Goal: Task Accomplishment & Management: Use online tool/utility

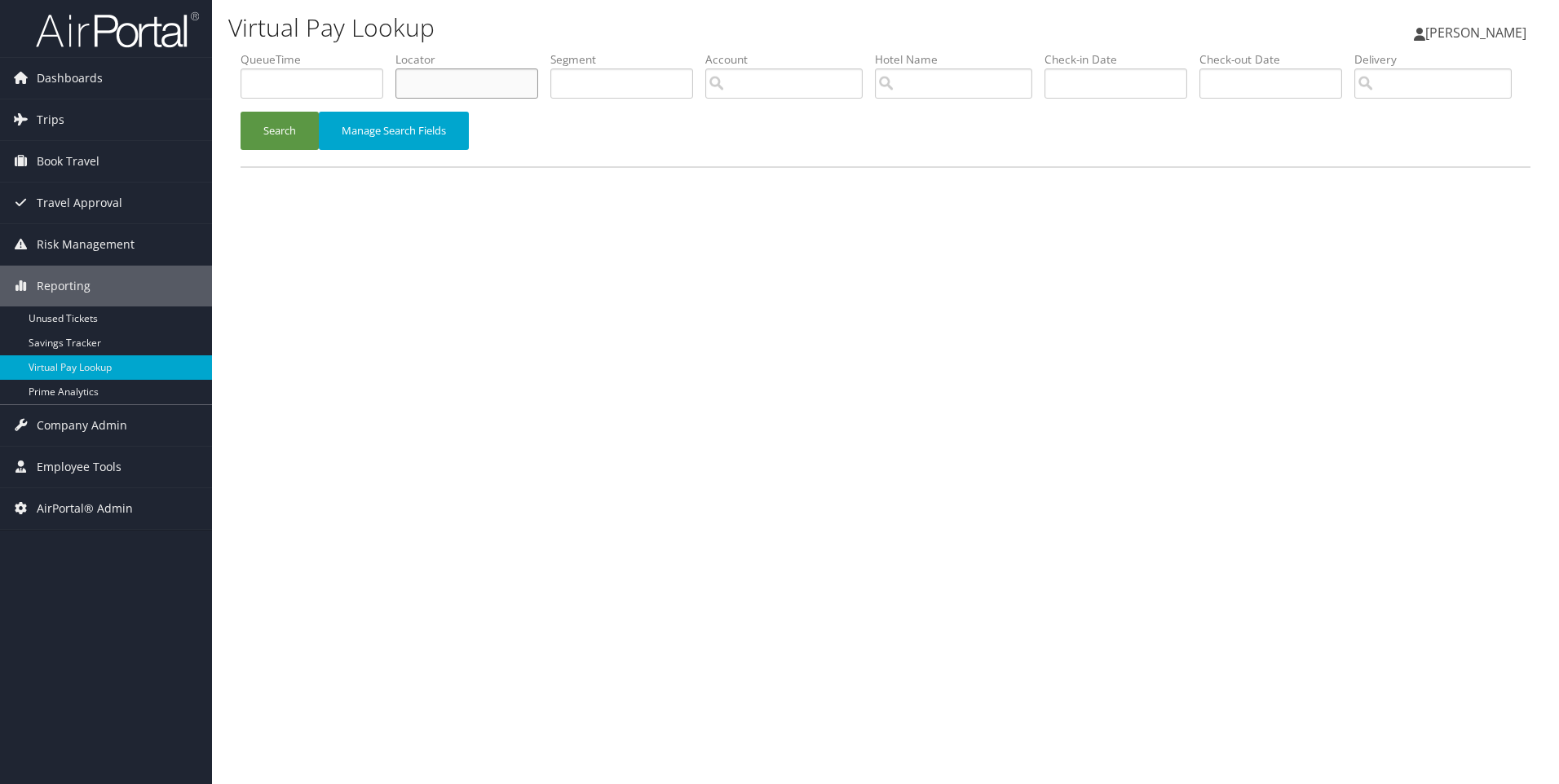
click at [432, 89] on input "text" at bounding box center [466, 83] width 143 height 30
paste input "DGVS87"
type input "DGVS87"
click at [241, 111] on button "Search" at bounding box center [280, 130] width 79 height 38
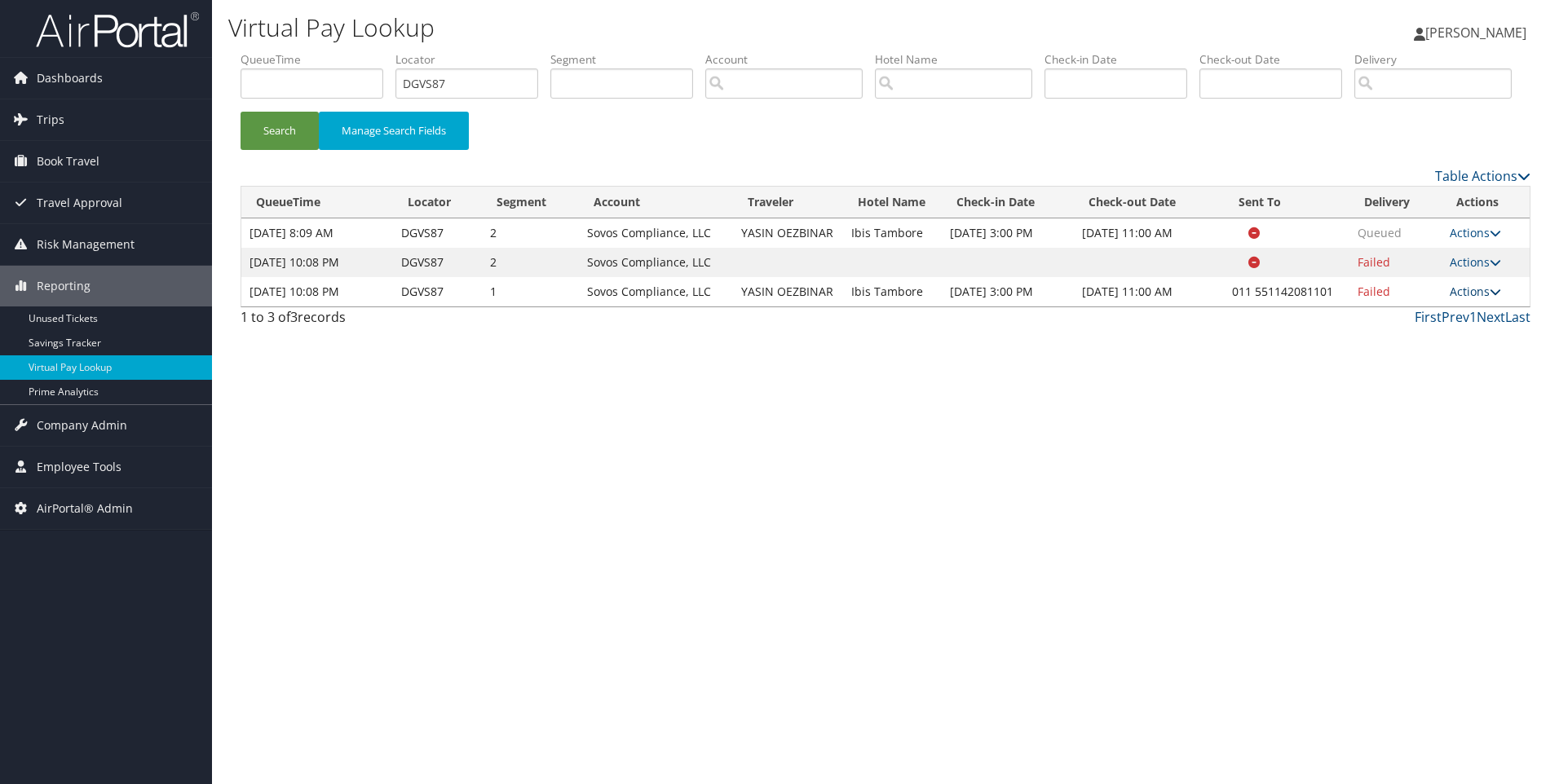
click at [1481, 300] on link "Actions" at bounding box center [1475, 292] width 51 height 16
click at [1427, 329] on link "Resend" at bounding box center [1428, 315] width 139 height 28
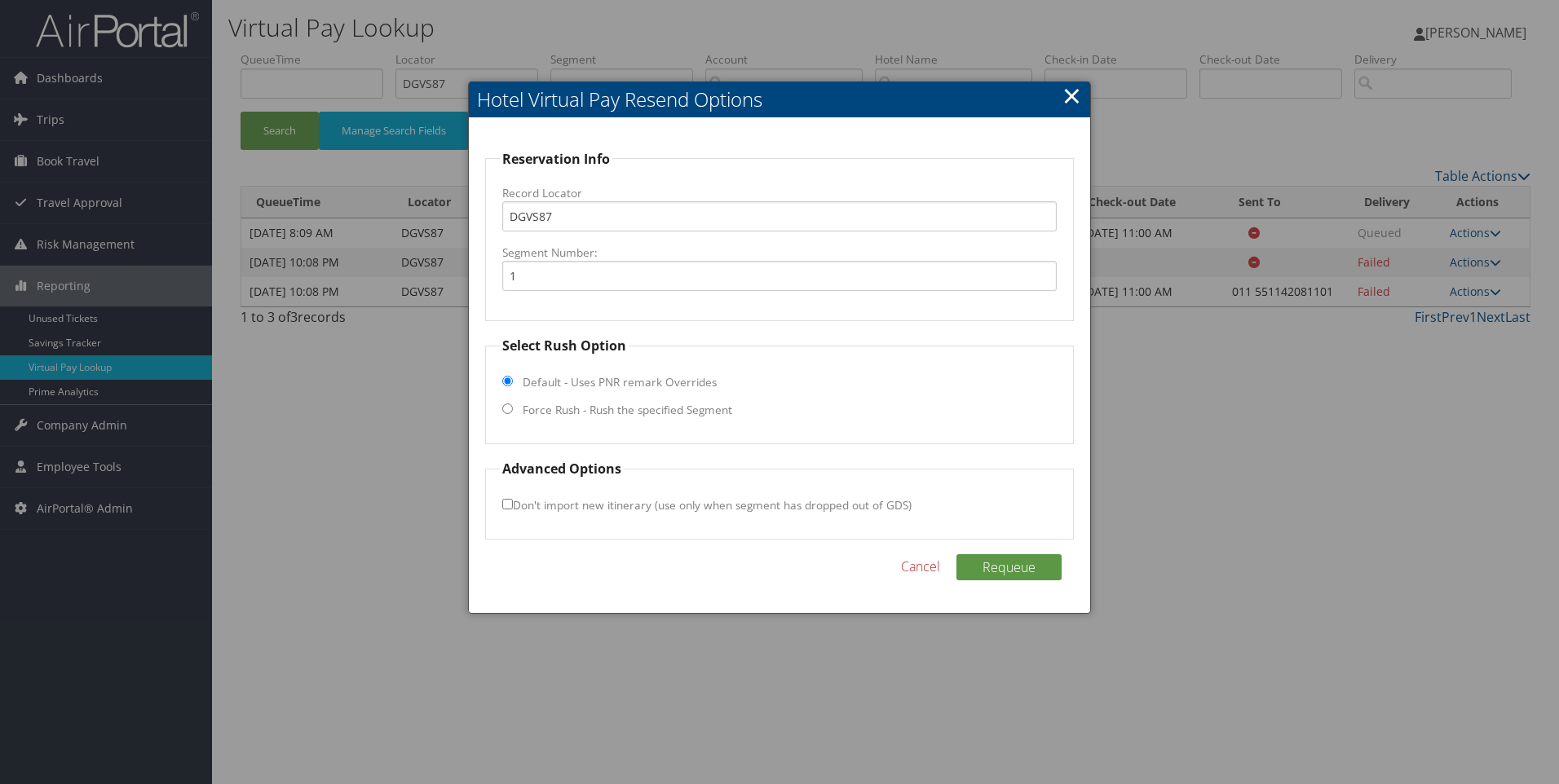
click at [534, 425] on fieldset "Select Rush Option Default - Uses PNR remark Overrides Force Rush - Rush the sp…" at bounding box center [780, 390] width 590 height 109
click at [508, 414] on input "Force Rush - Rush the specified Segment" at bounding box center [508, 408] width 10 height 10
radio input "true"
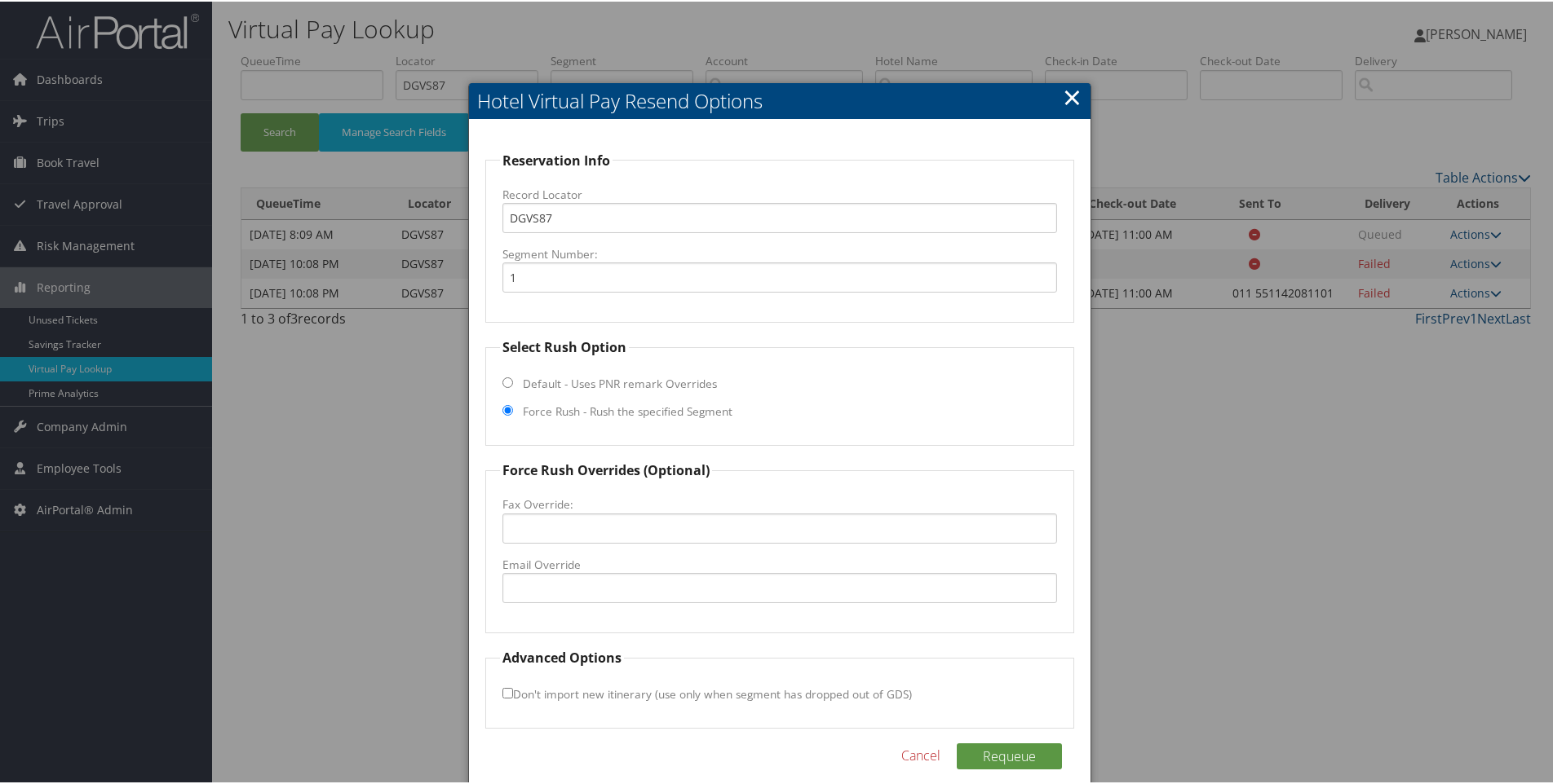
click at [537, 563] on label "Email Override" at bounding box center [780, 563] width 555 height 16
click at [537, 572] on input "Email Override" at bounding box center [780, 586] width 555 height 30
paste input "[EMAIL_ADDRESS][DOMAIN_NAME]"
type input "[EMAIL_ADDRESS][DOMAIN_NAME]"
click at [1006, 762] on button "Requeue" at bounding box center [1010, 755] width 105 height 26
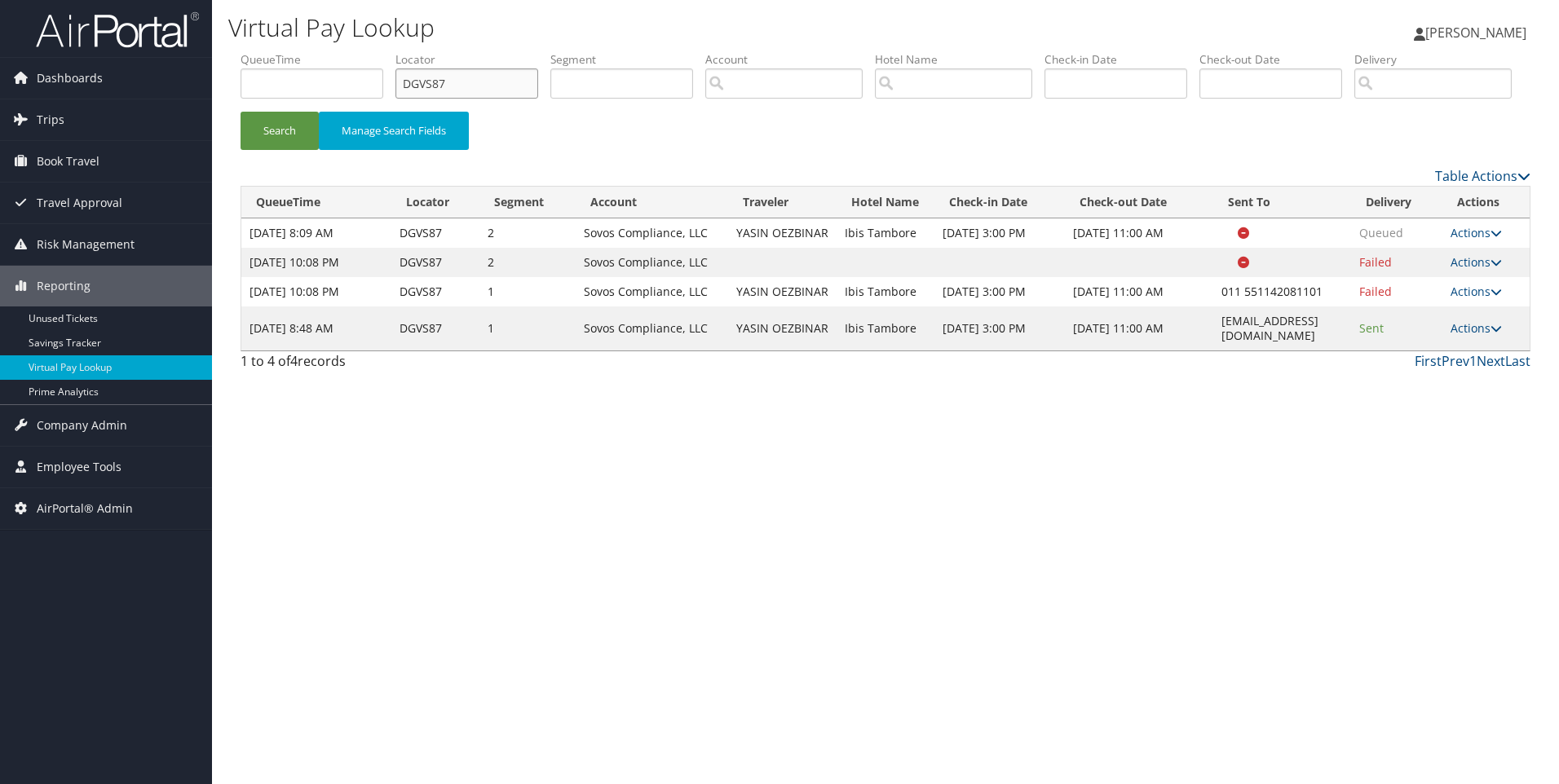
drag, startPoint x: 476, startPoint y: 85, endPoint x: 388, endPoint y: 86, distance: 88.0
click at [388, 51] on ul "QueueTime Locator DGVS87 Segment Account Traveler Hotel Name Check-in Date Chec…" at bounding box center [886, 51] width 1290 height 0
paste input "J9N3"
type input "DGJ9N3"
click at [241, 111] on button "Search" at bounding box center [280, 130] width 79 height 38
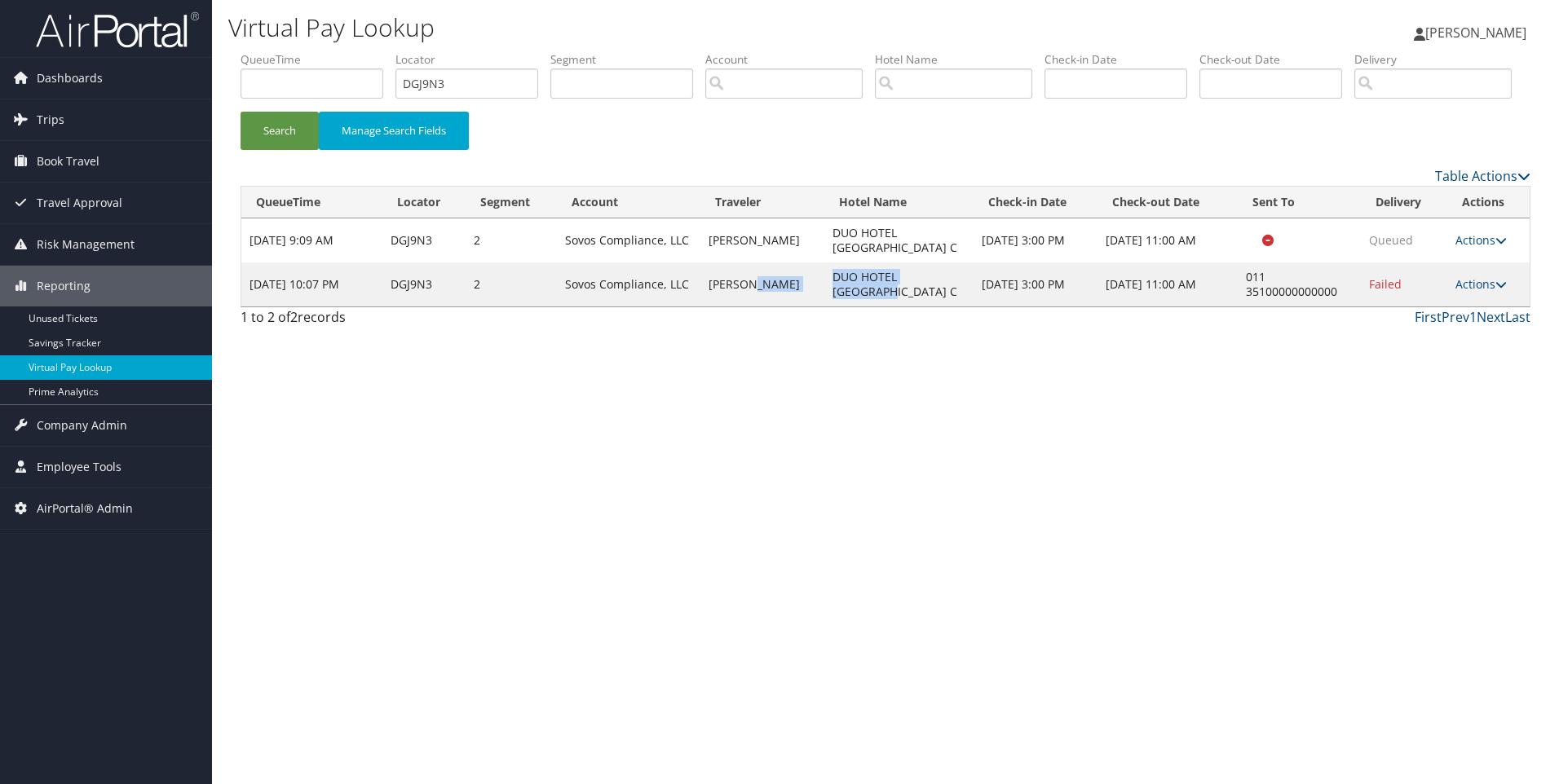
drag, startPoint x: 907, startPoint y: 351, endPoint x: 833, endPoint y: 331, distance: 76.7
click at [833, 307] on tr "[DATE] 10:07 PM DGJ9N3 2 Sovos Compliance, LLC [PERSON_NAME] DUO HOTEL [GEOGRAP…" at bounding box center [886, 284] width 1289 height 44
click at [824, 307] on td "[PERSON_NAME]" at bounding box center [762, 284] width 124 height 44
drag, startPoint x: 844, startPoint y: 326, endPoint x: 904, endPoint y: 358, distance: 68.0
click at [904, 307] on td "DUO HOTEL [GEOGRAPHIC_DATA] C" at bounding box center [900, 284] width 150 height 44
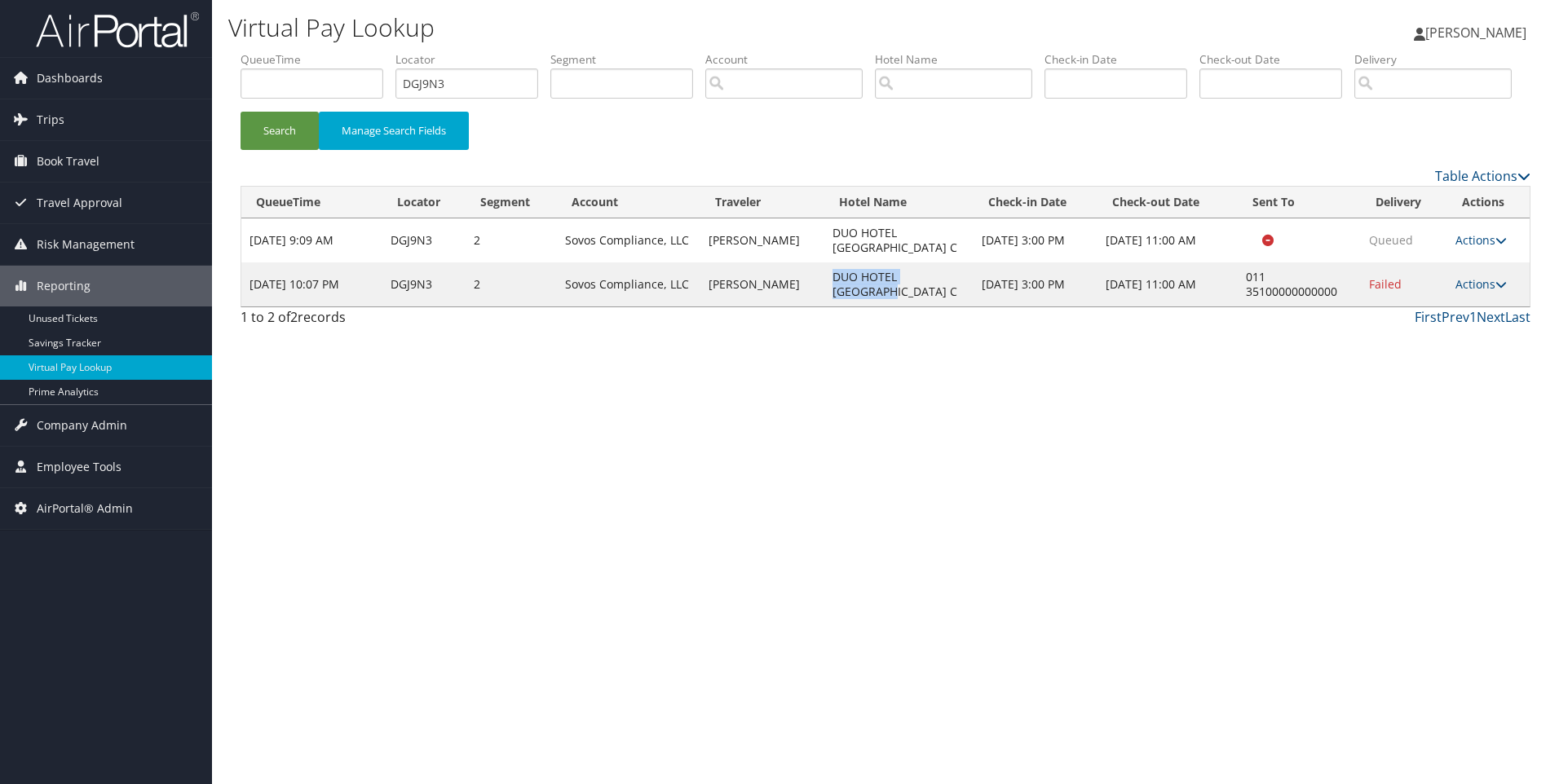
copy td "DUO HOTEL [GEOGRAPHIC_DATA] C"
click at [1474, 307] on td "Actions Resend Logs Delivery Information View Itinerary" at bounding box center [1488, 284] width 82 height 44
drag, startPoint x: 1474, startPoint y: 353, endPoint x: 1466, endPoint y: 340, distance: 15.3
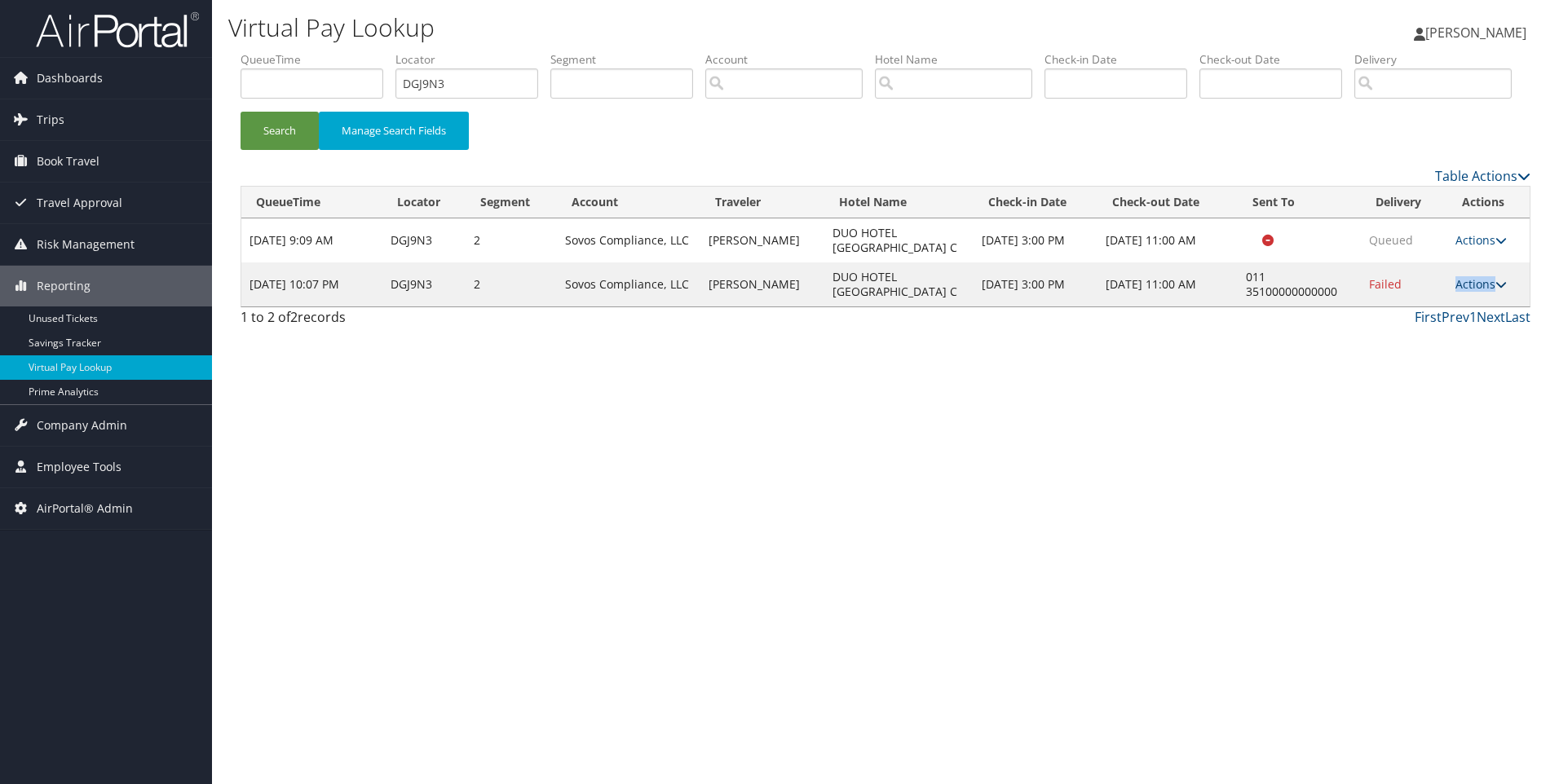
click at [1466, 292] on link "Actions" at bounding box center [1481, 284] width 51 height 16
click at [1419, 322] on link "Resend" at bounding box center [1429, 308] width 139 height 28
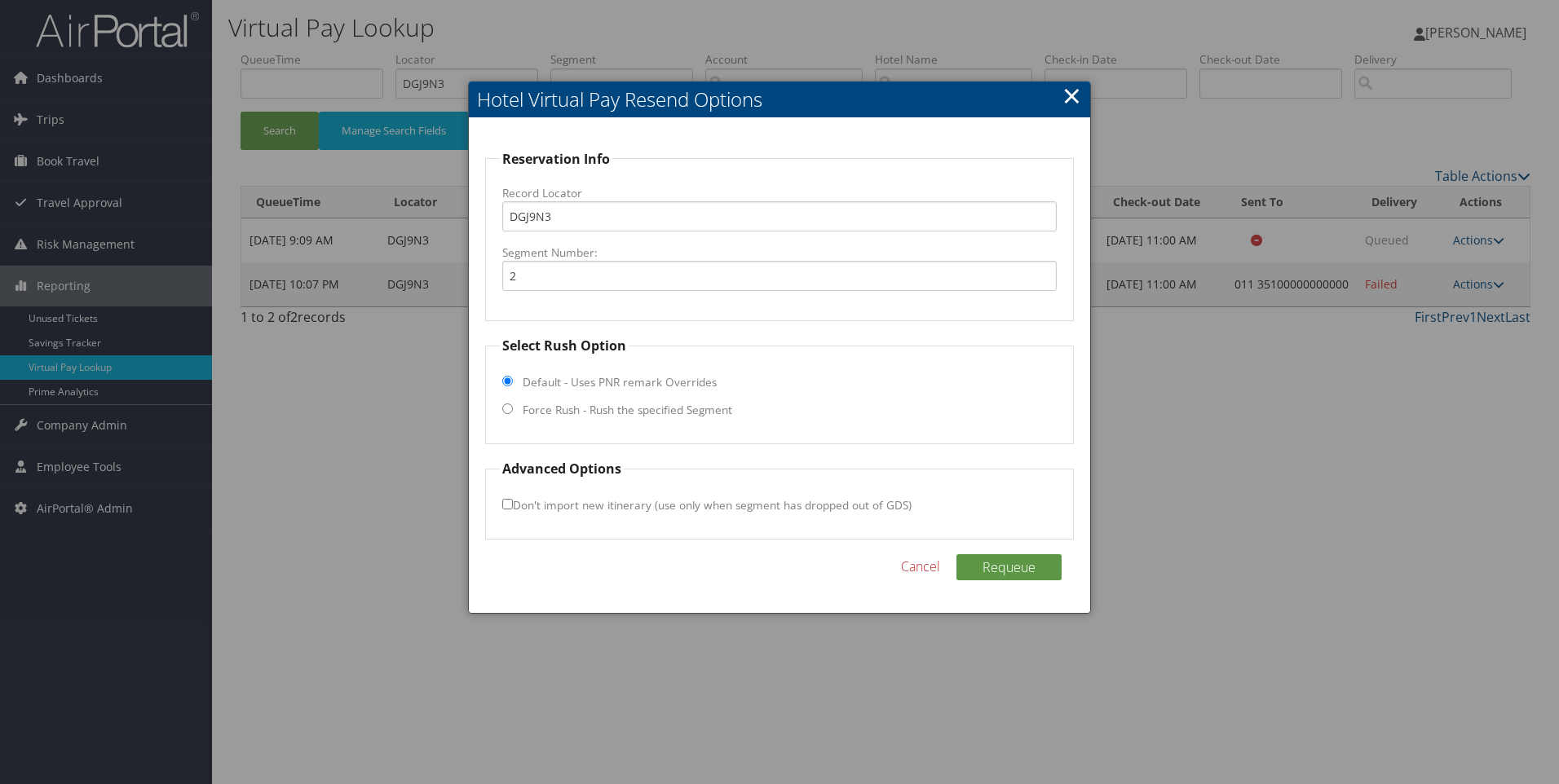
click at [548, 410] on label "Force Rush - Rush the specified Segment" at bounding box center [627, 410] width 210 height 16
click at [513, 410] on input "Force Rush - Rush the specified Segment" at bounding box center [508, 408] width 10 height 10
radio input "true"
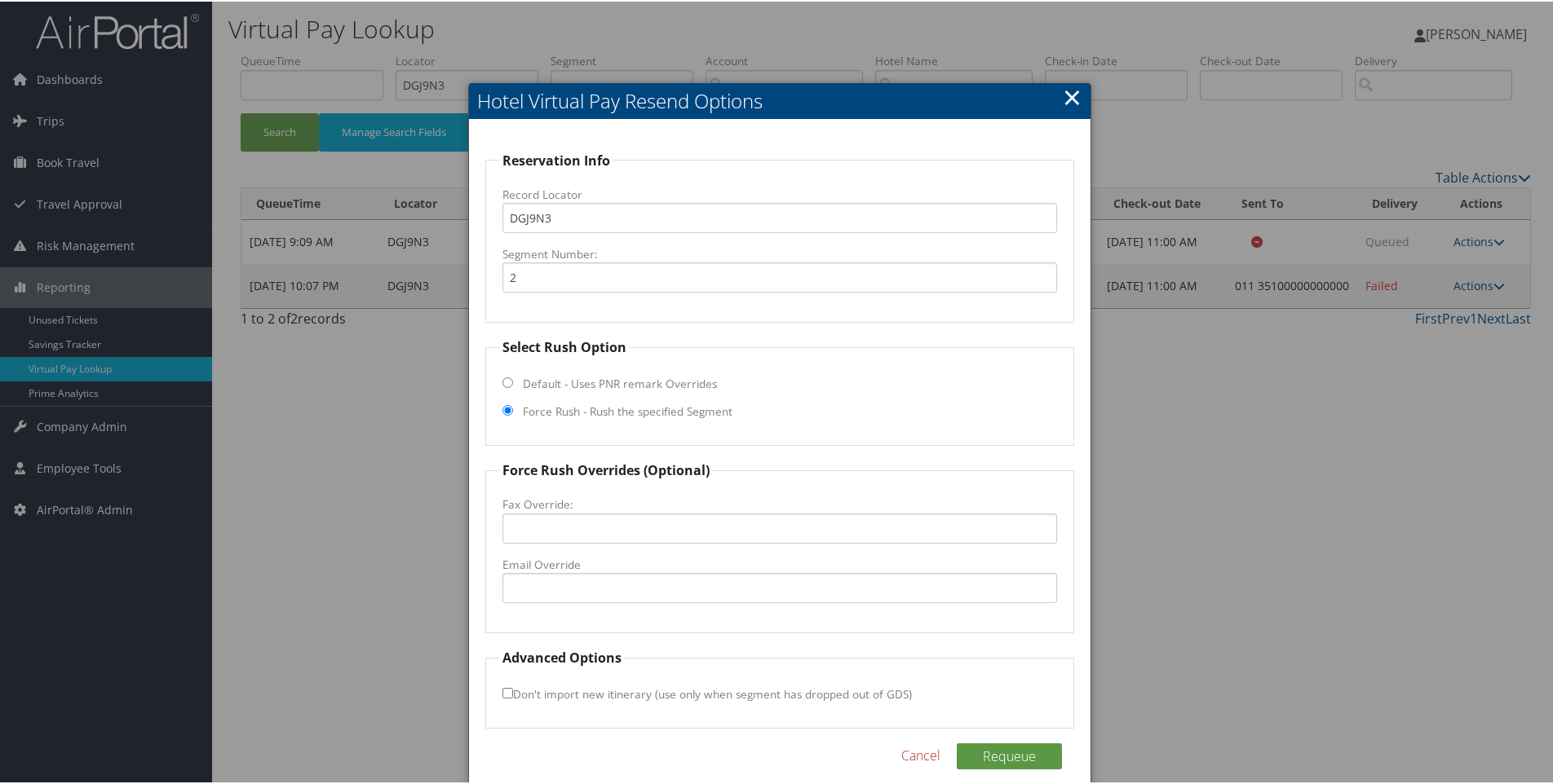
click at [542, 565] on label "Email Override" at bounding box center [780, 563] width 555 height 16
click at [542, 572] on input "Email Override" at bounding box center [780, 586] width 555 height 30
paste input "[EMAIL_ADDRESS][DOMAIN_NAME]"
type input "[EMAIL_ADDRESS][DOMAIN_NAME]"
click at [1046, 757] on button "Requeue" at bounding box center [1010, 755] width 105 height 26
